Goal: Transaction & Acquisition: Purchase product/service

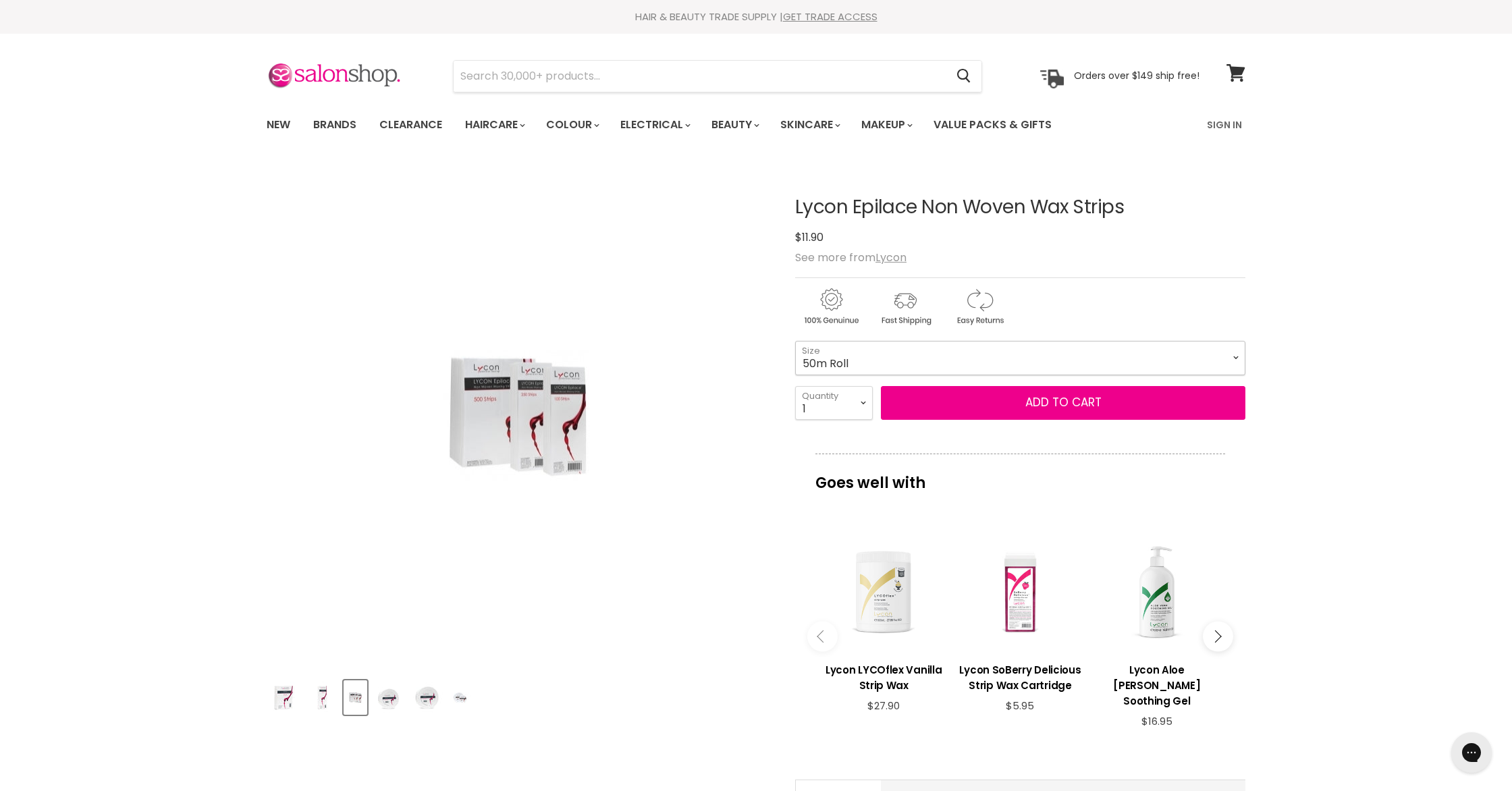
click at [1237, 358] on select "100pk Precut 250pk Precut 500pk Precut 50m Roll 100m Roll" at bounding box center [1020, 357] width 450 height 34
click at [795, 341] on select "100pk Precut 250pk Precut 500pk Precut 50m Roll 100m Roll" at bounding box center [1020, 357] width 450 height 34
select select "500pk Precut"
click at [865, 404] on select "1 2 3 4 5 6 7 8 9 10+" at bounding box center [833, 402] width 77 height 34
select select "2"
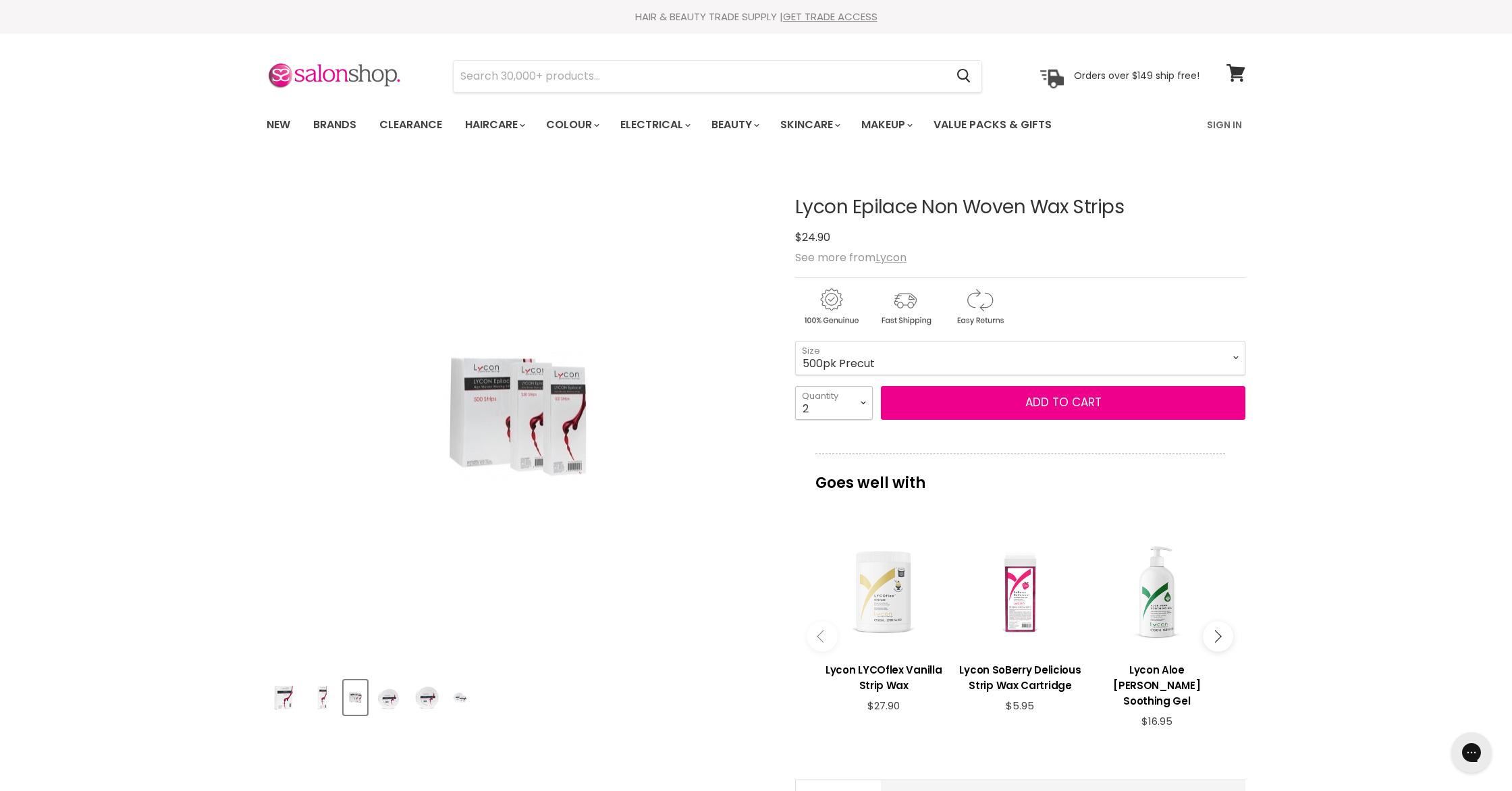
click at [795, 386] on select "1 2 3 4 5 6 7 8 9 10+" at bounding box center [833, 402] width 77 height 34
type input "2"
click at [953, 409] on button "Add to cart" at bounding box center [1062, 402] width 364 height 34
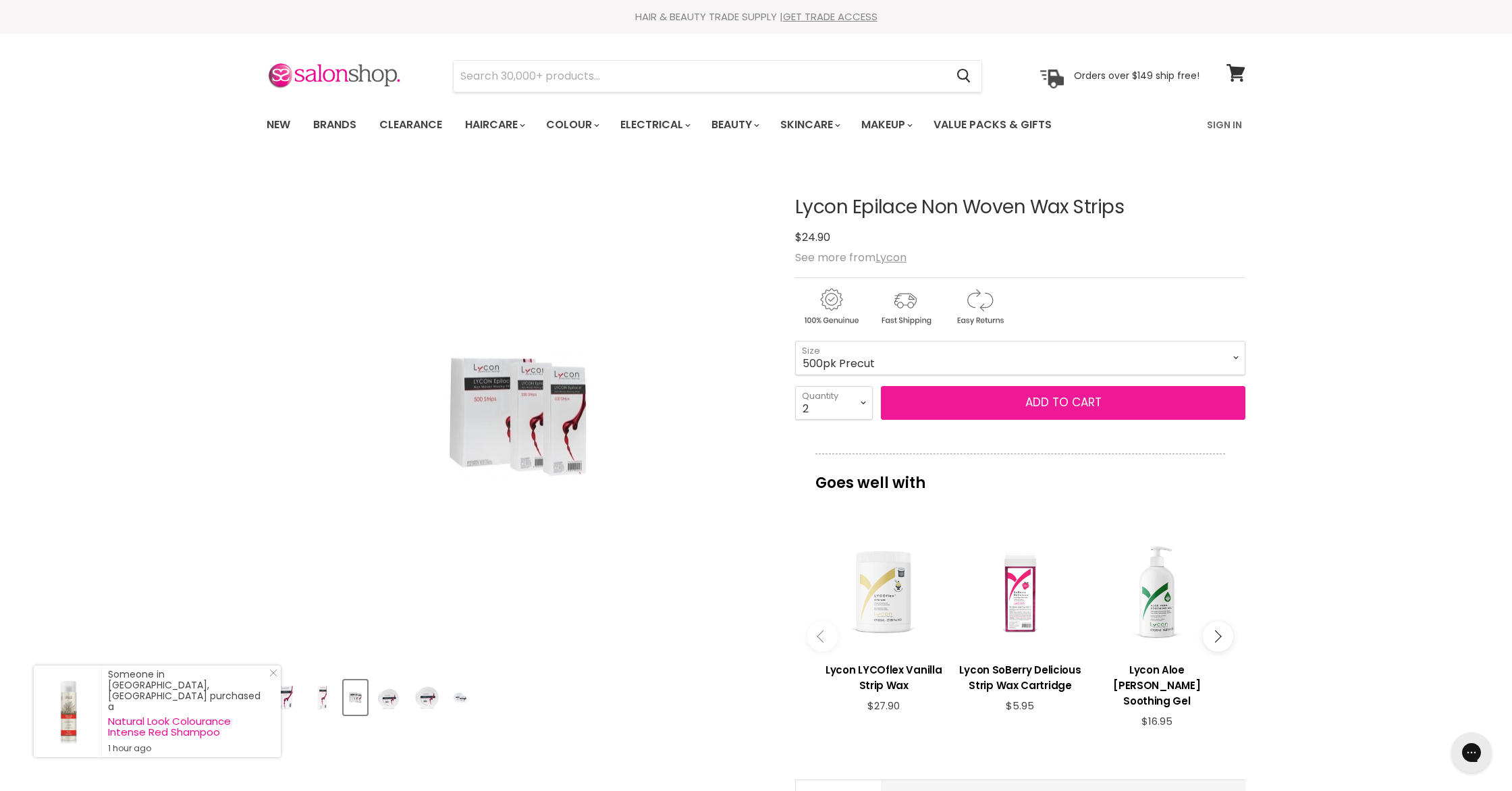
click at [1064, 404] on button "Add to cart" at bounding box center [1062, 402] width 364 height 34
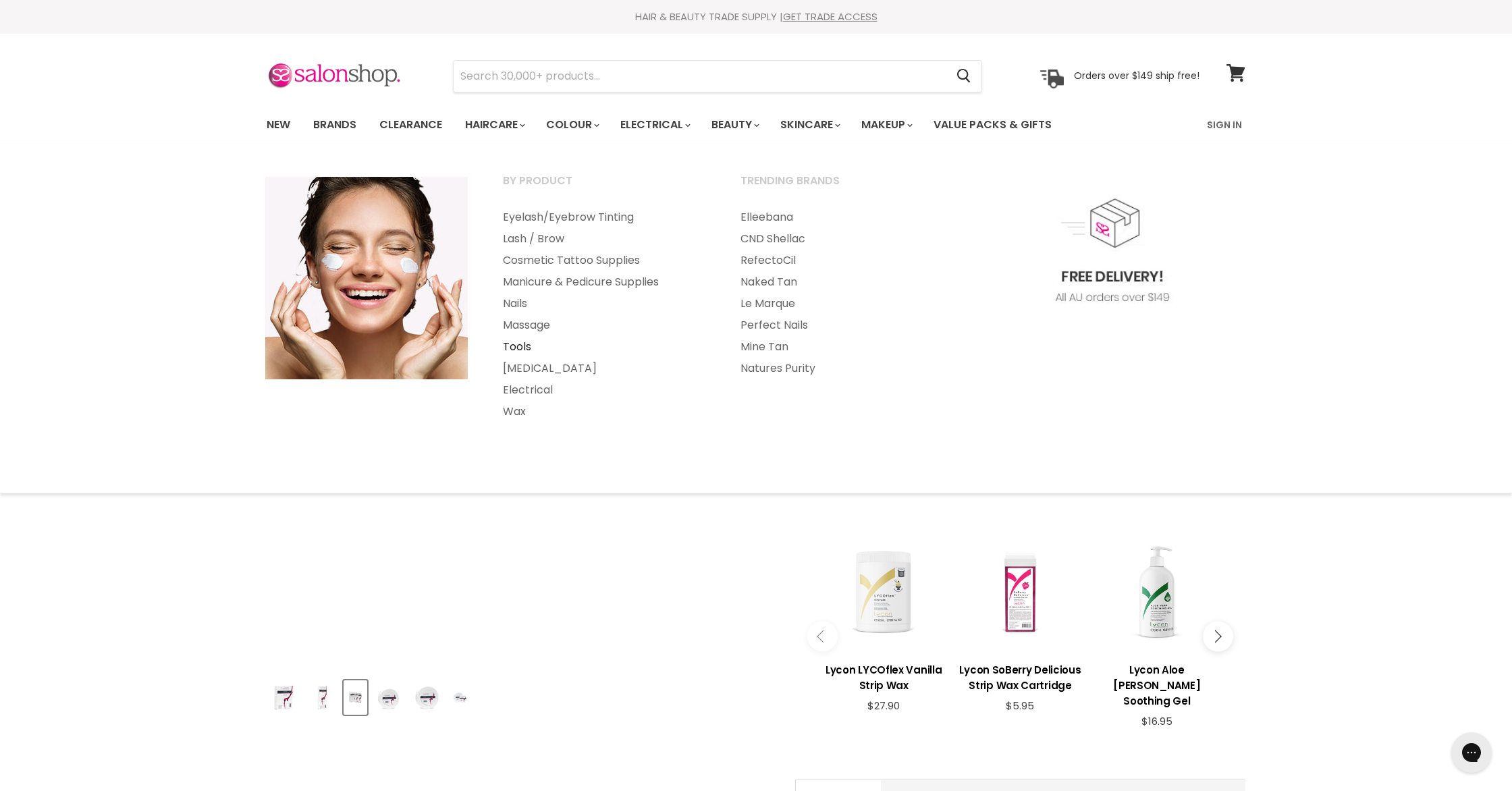
click at [524, 349] on link "Tools" at bounding box center [603, 347] width 235 height 22
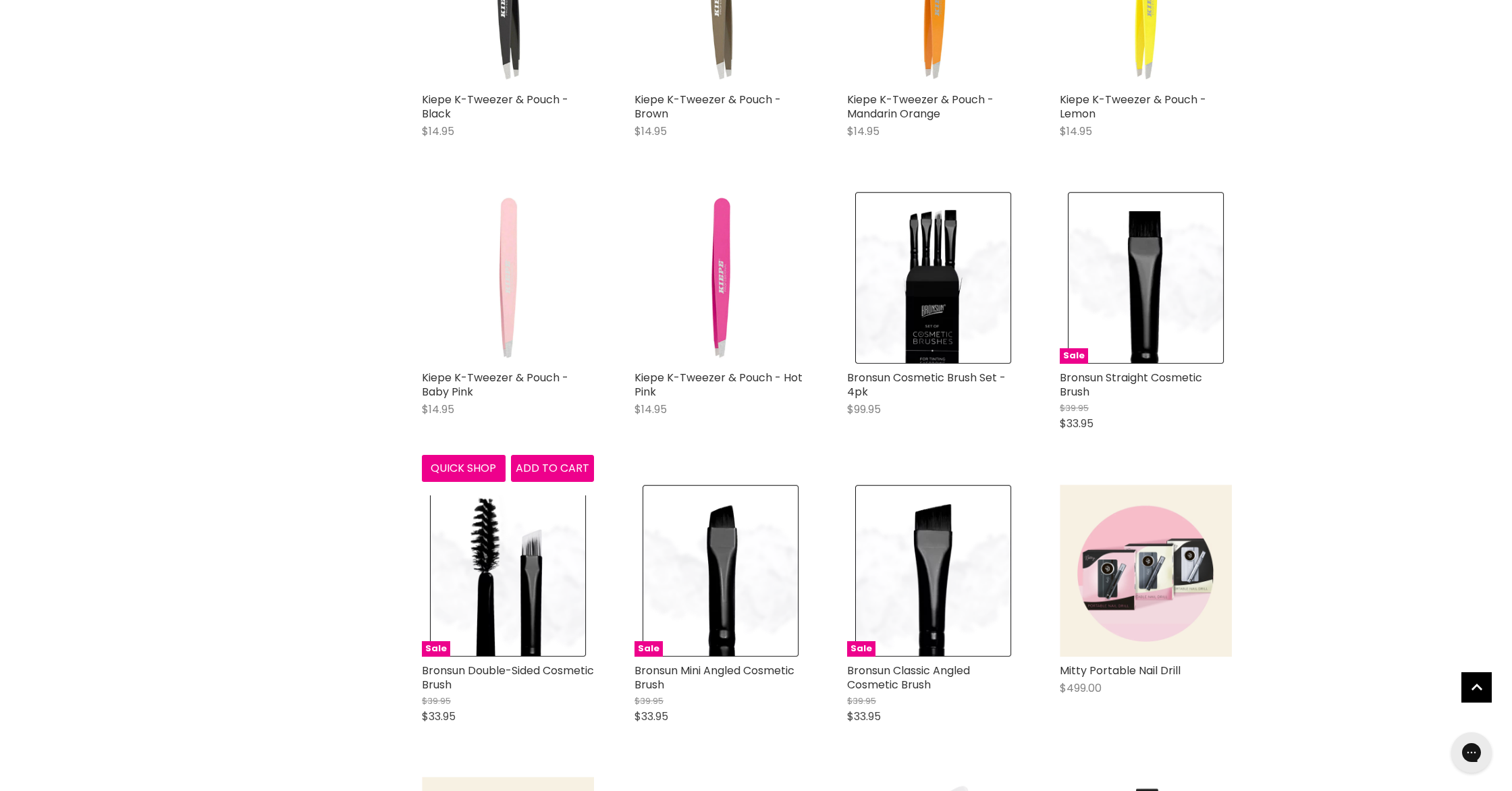
scroll to position [2783, 0]
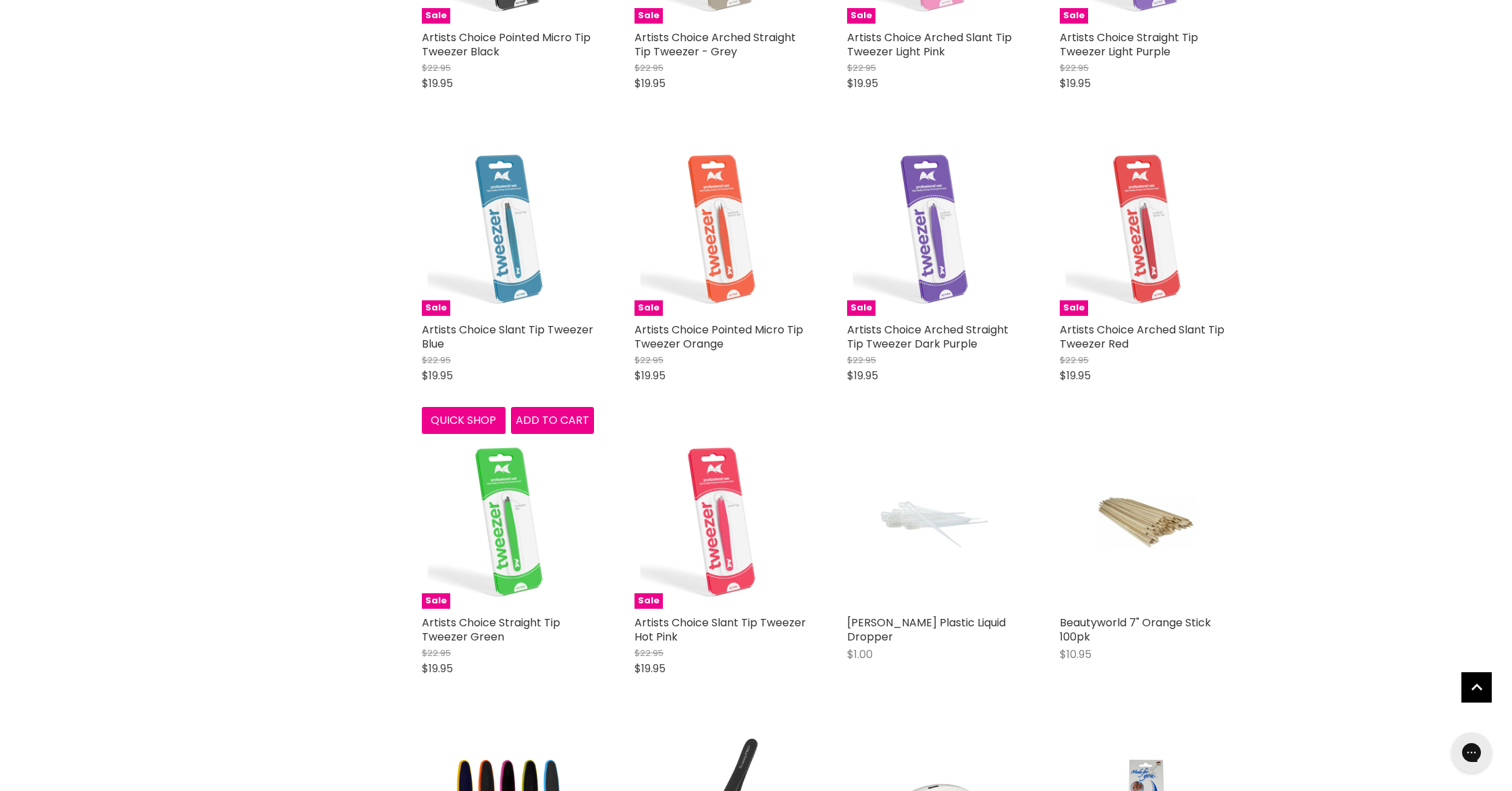
scroll to position [5169, 0]
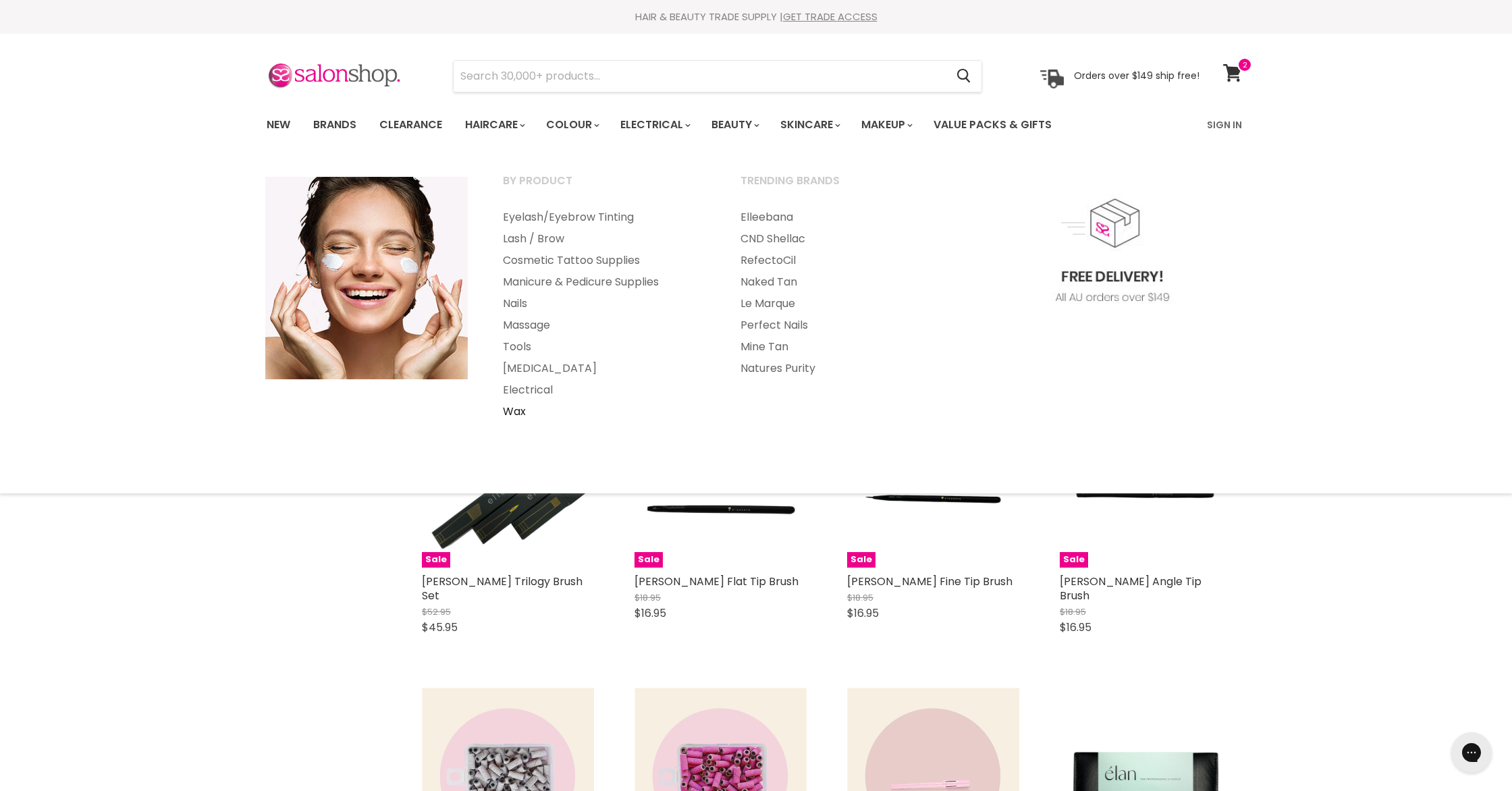
click at [513, 410] on link "Wax" at bounding box center [603, 411] width 235 height 22
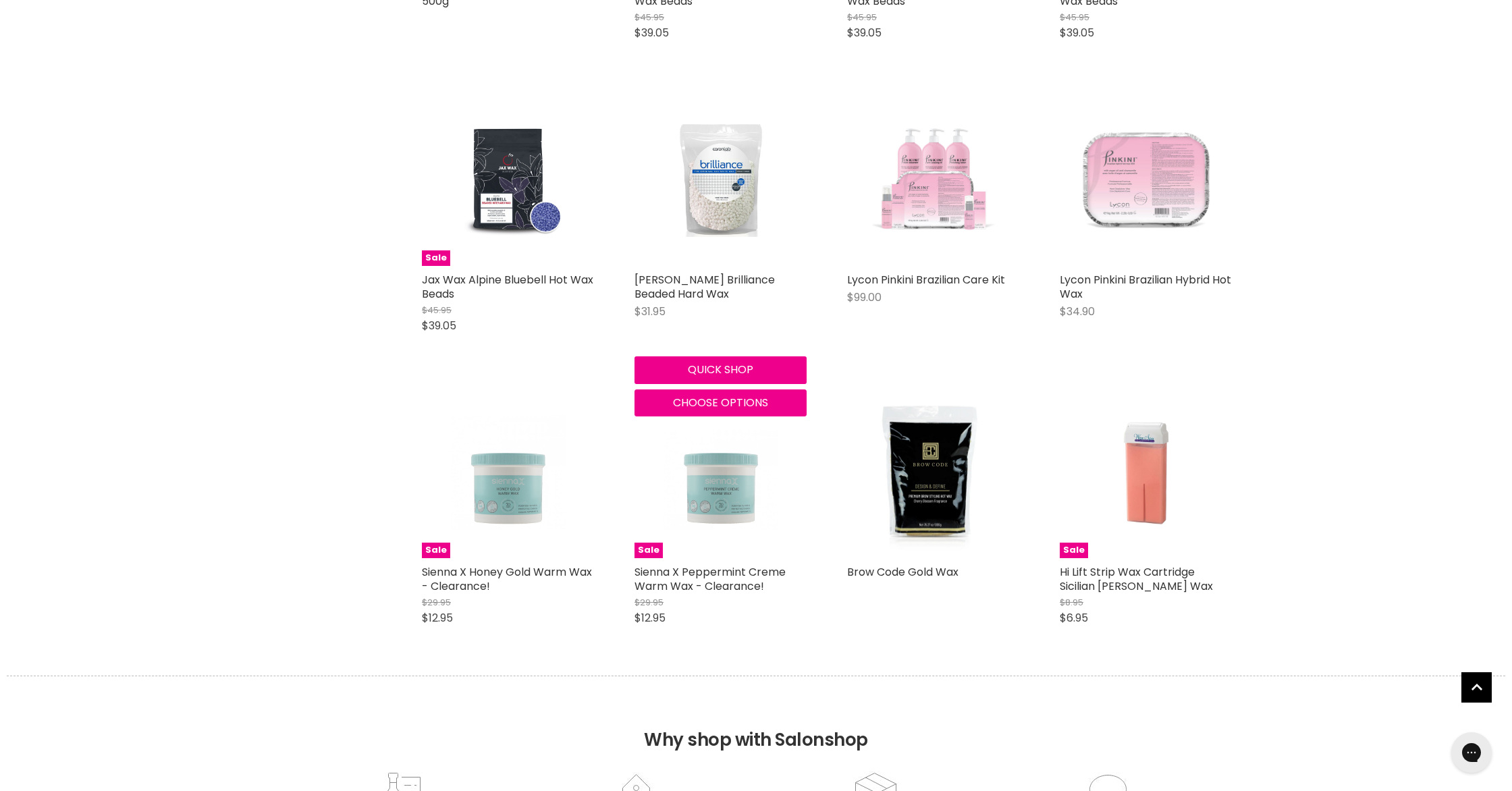
scroll to position [3214, 0]
